Goal: Task Accomplishment & Management: Manage account settings

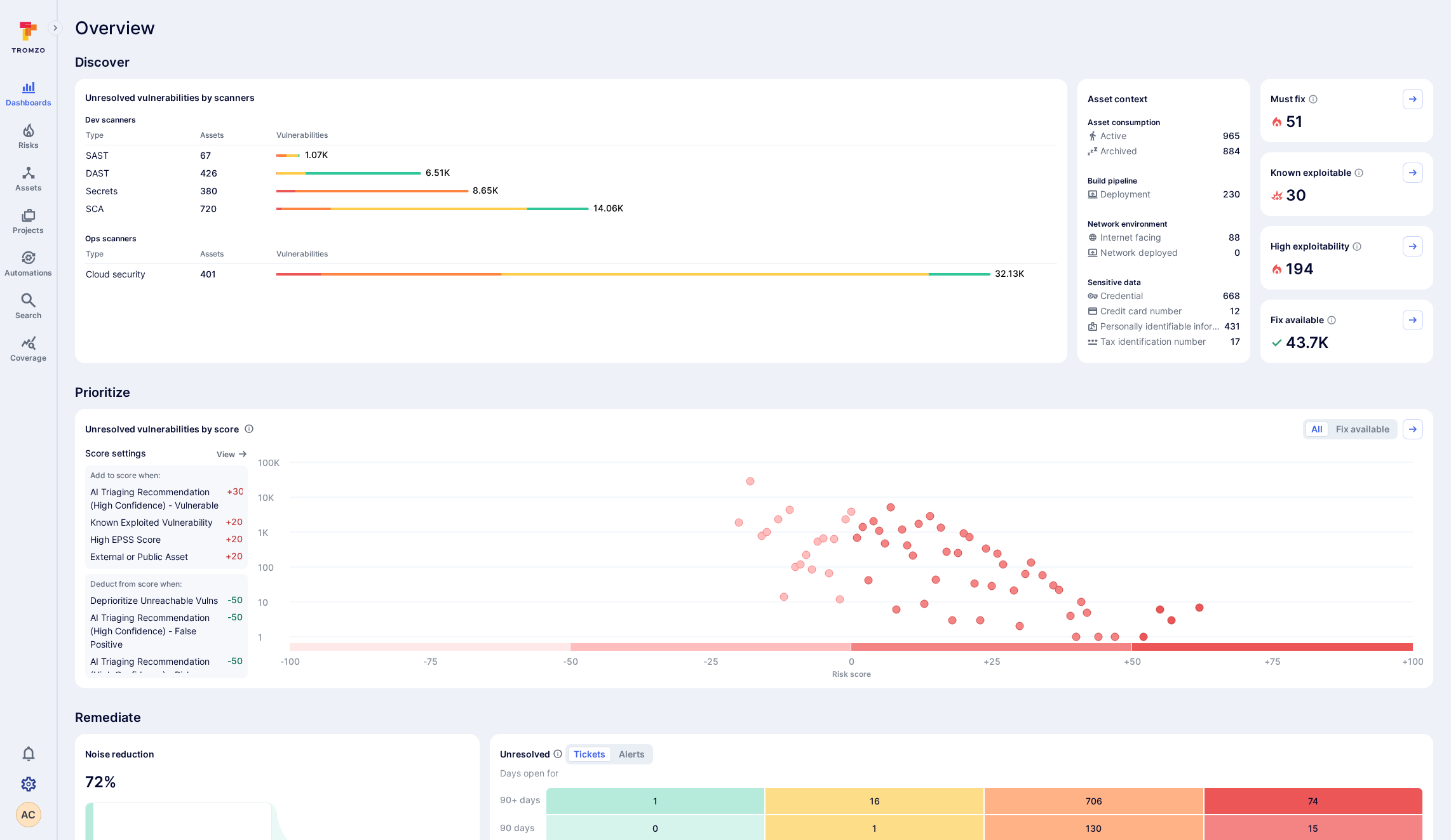
click at [26, 775] on link "Settings" at bounding box center [28, 784] width 57 height 26
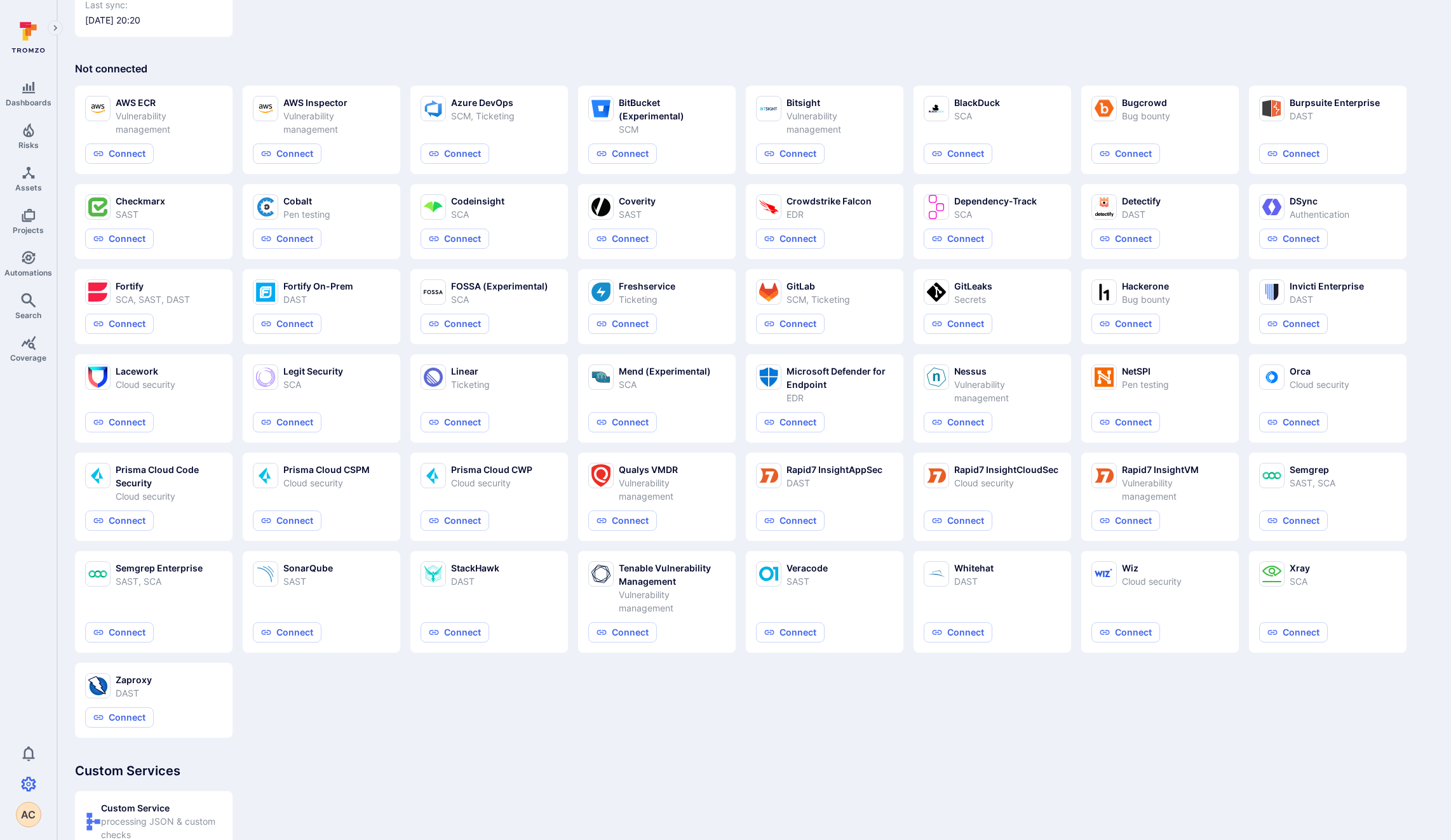
scroll to position [415, 0]
